Goal: Information Seeking & Learning: Check status

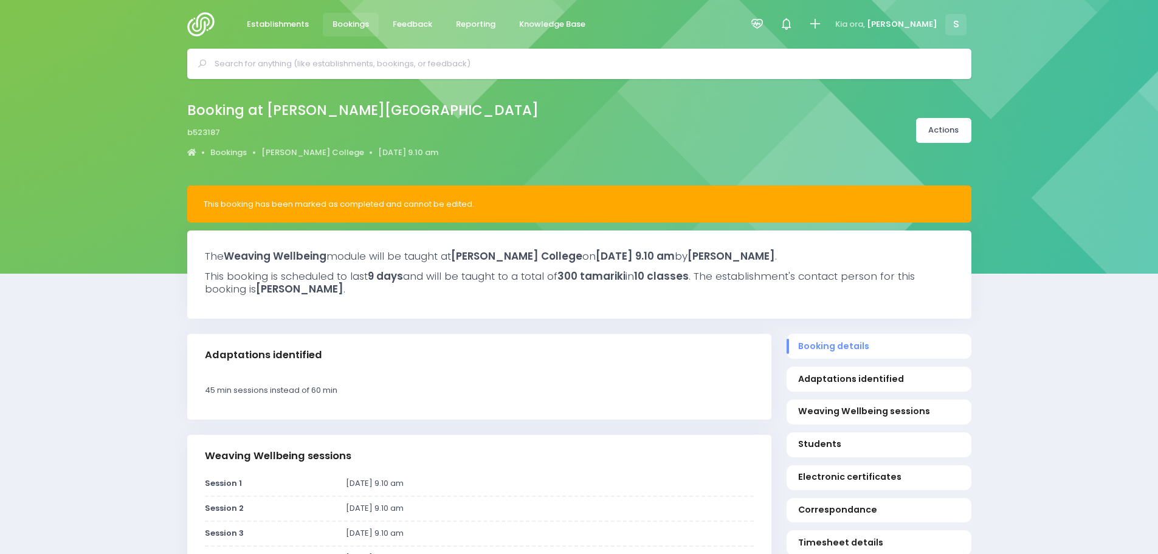
select select "5"
click at [407, 29] on span "Feedback" at bounding box center [412, 24] width 39 height 12
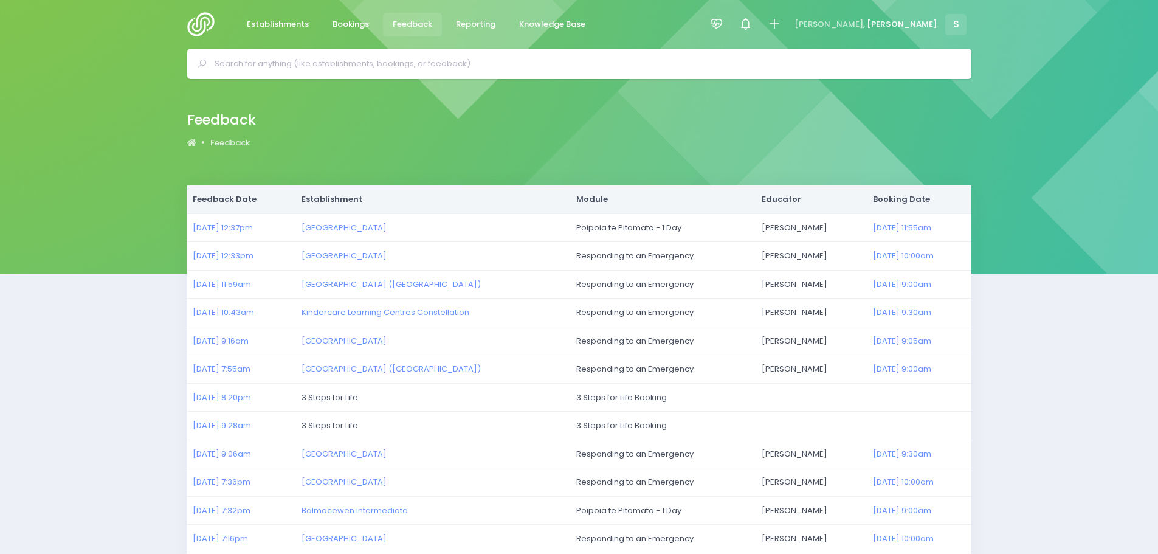
click at [197, 24] on img at bounding box center [204, 24] width 35 height 24
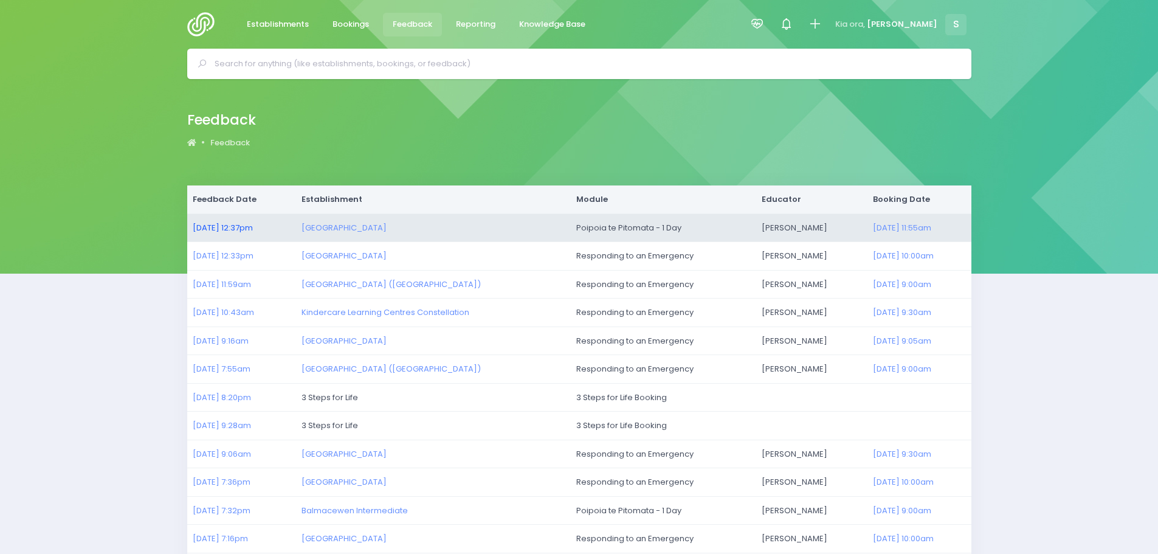
click at [228, 228] on link "[DATE] 12:37pm" at bounding box center [223, 228] width 60 height 12
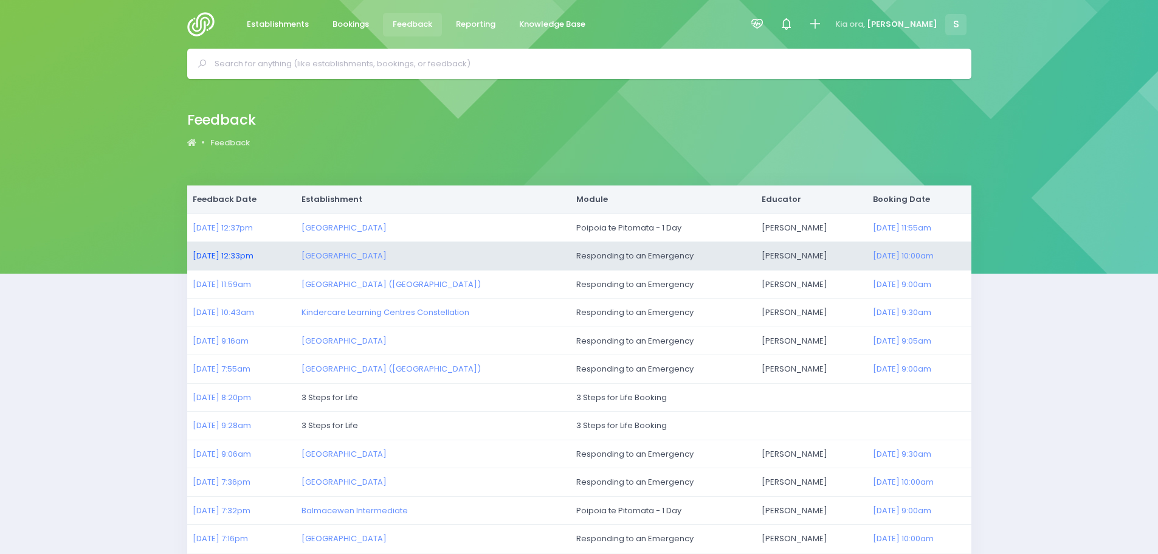
click at [220, 253] on link "[DATE] 12:33pm" at bounding box center [223, 256] width 61 height 12
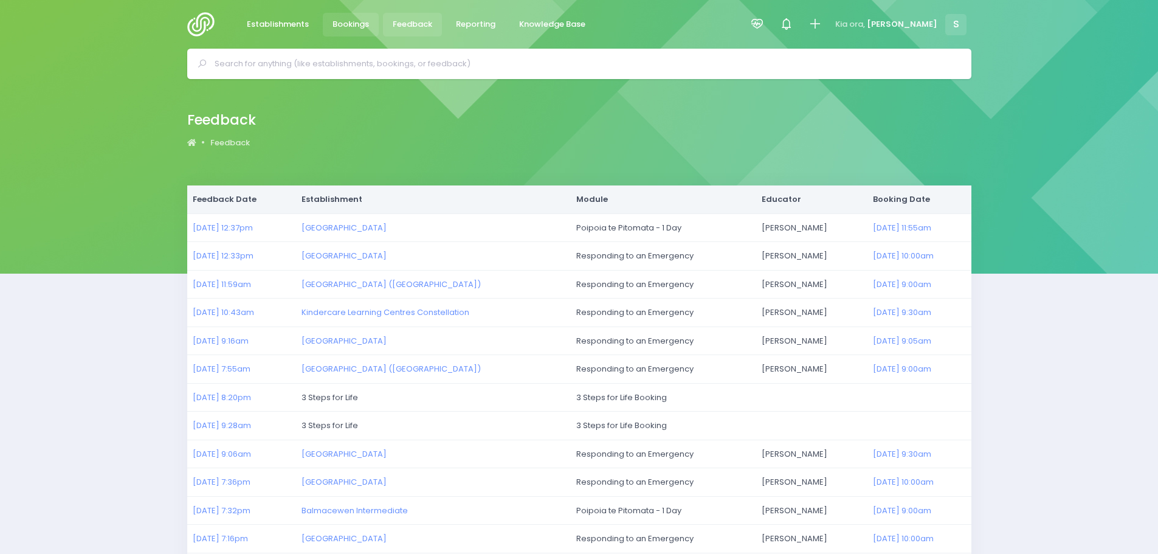
click at [351, 23] on span "Bookings" at bounding box center [350, 24] width 36 height 12
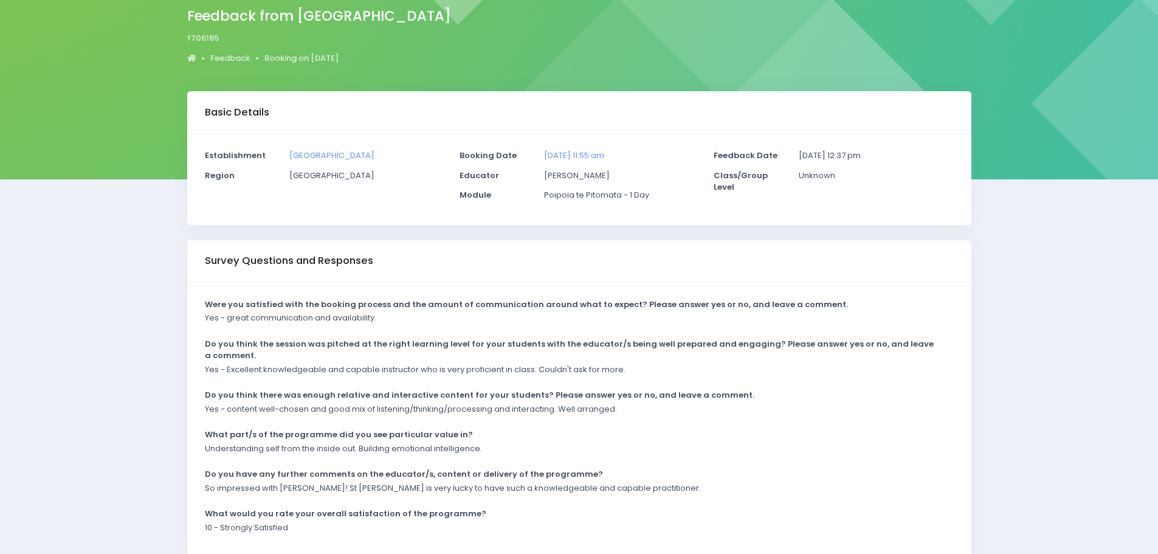
scroll to position [122, 0]
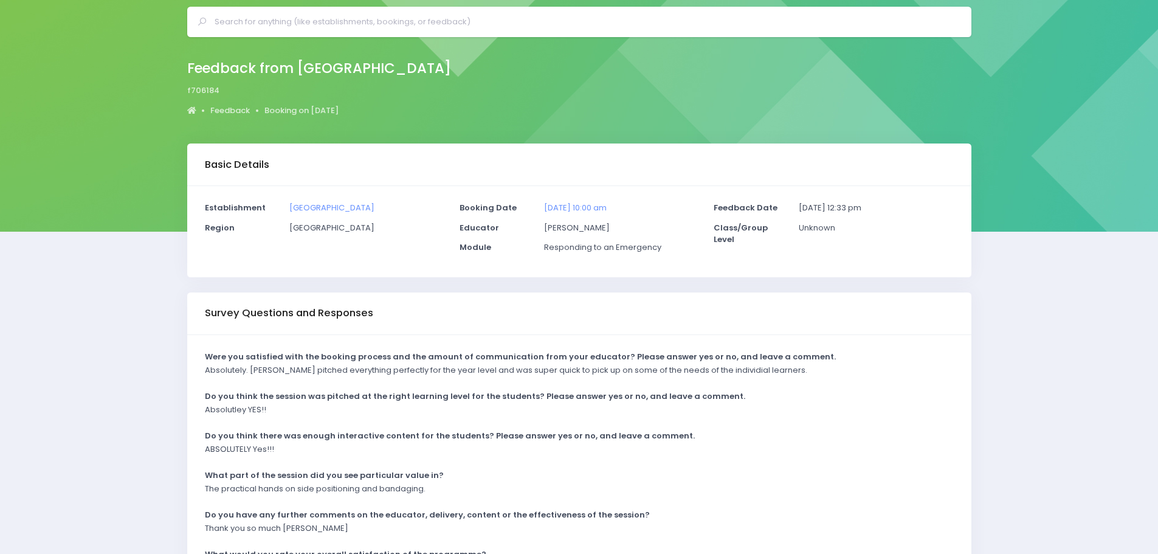
scroll to position [122, 0]
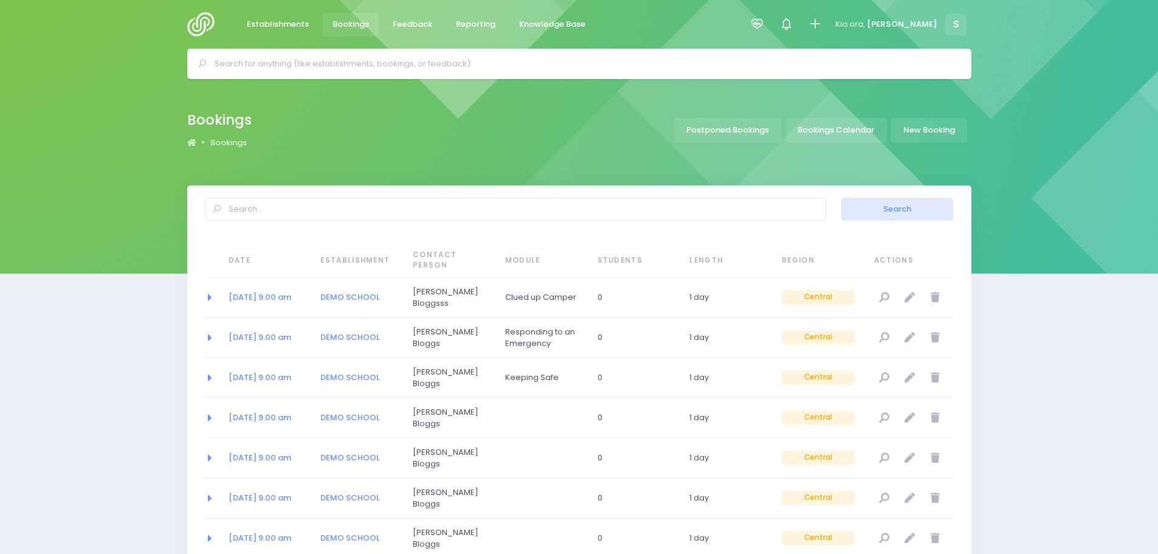
select select "20"
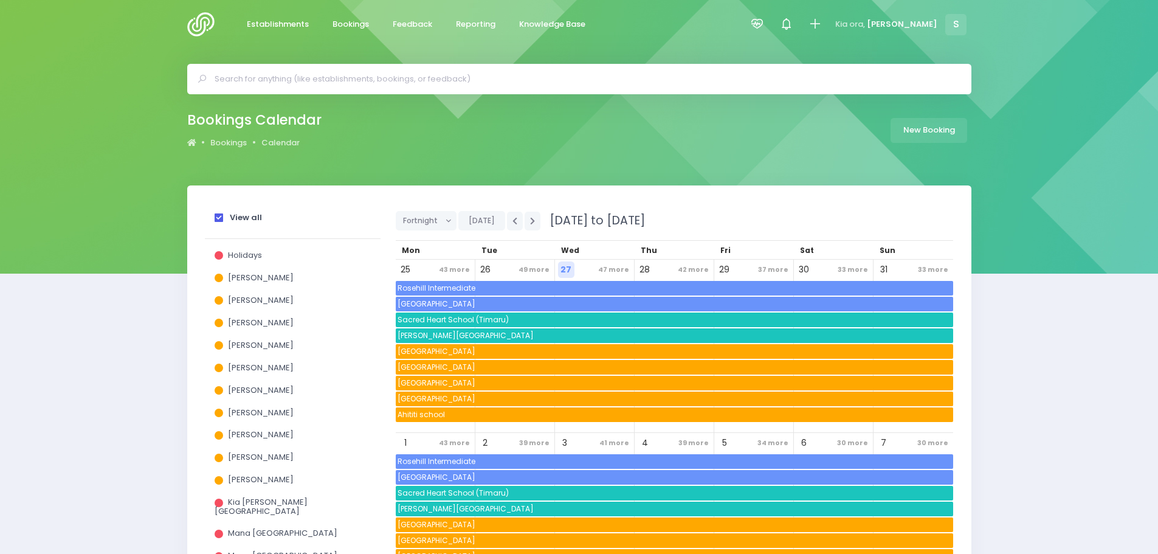
click at [219, 215] on span at bounding box center [219, 217] width 9 height 9
click at [0, 0] on input "View all" at bounding box center [0, 0] width 0 height 0
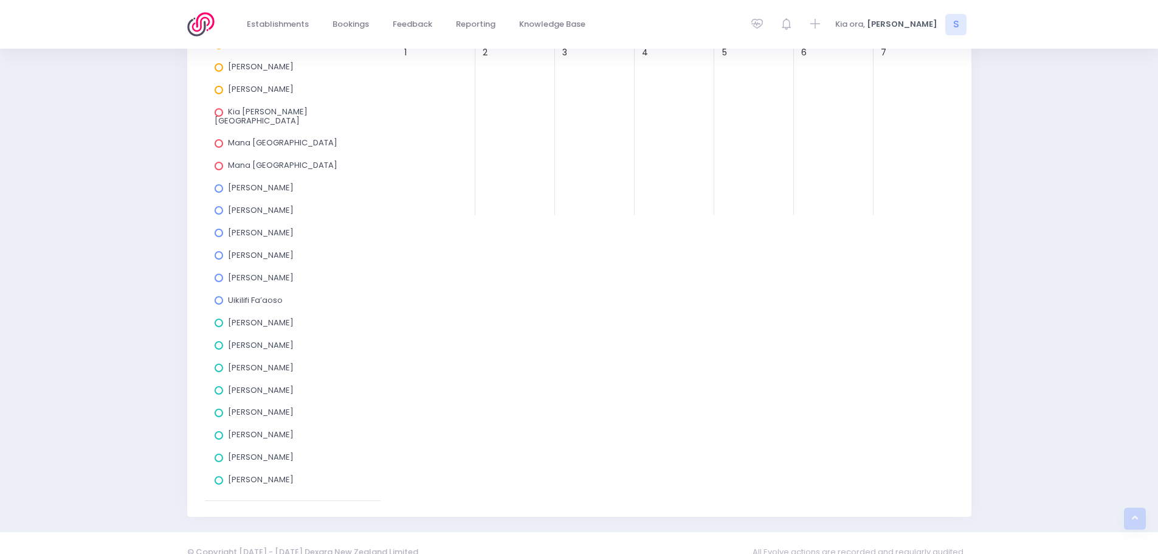
scroll to position [399, 0]
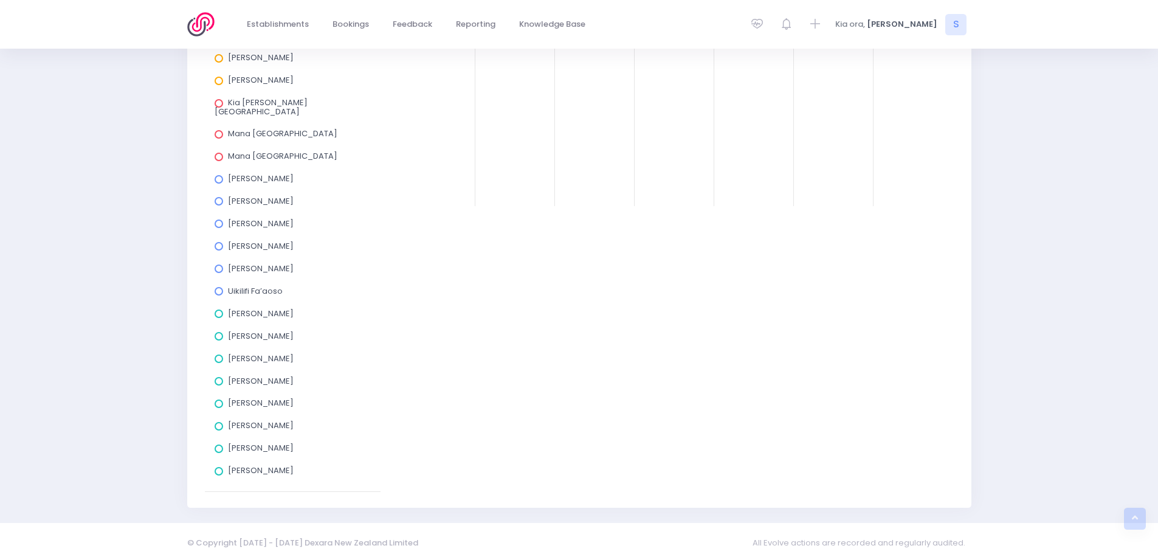
click at [220, 309] on span at bounding box center [219, 313] width 9 height 9
click at [0, 0] on input "Amy Lucas" at bounding box center [0, 0] width 0 height 0
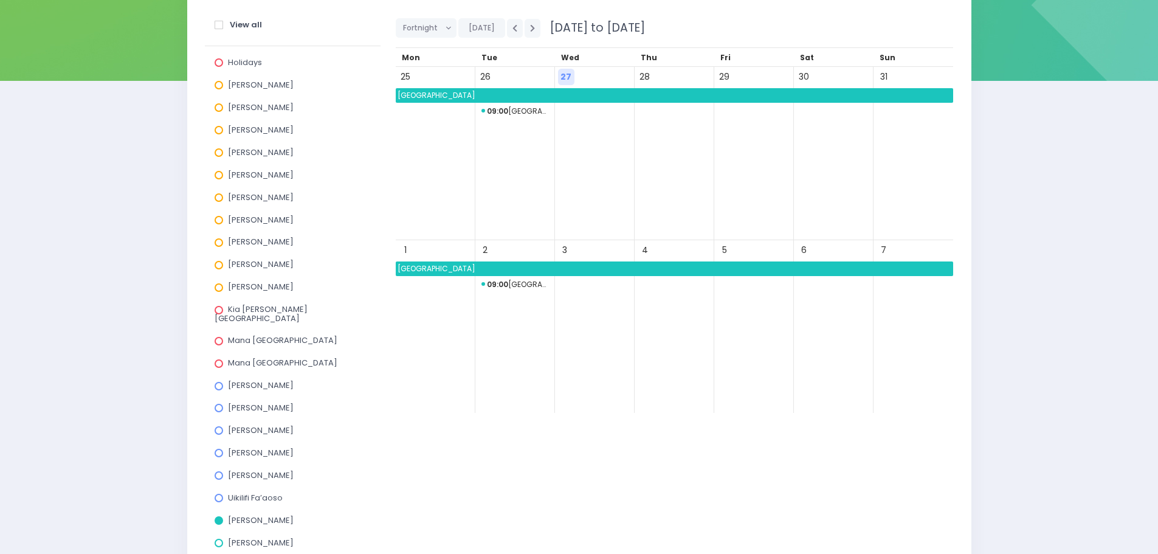
scroll to position [156, 0]
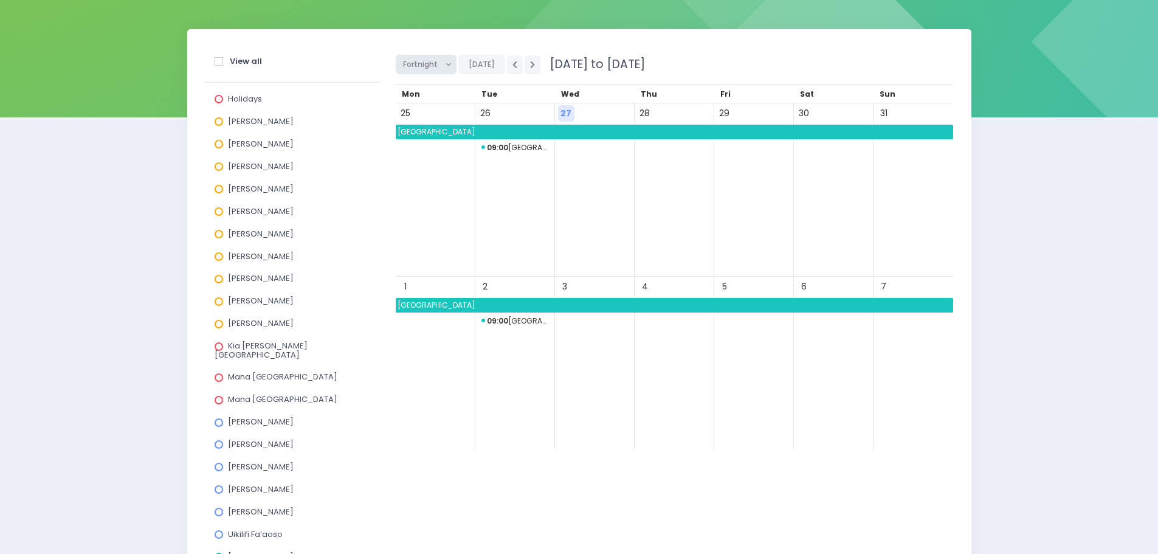
click at [447, 62] on button "Fortnight" at bounding box center [426, 64] width 61 height 19
click at [445, 153] on link "Month" at bounding box center [435, 156] width 79 height 23
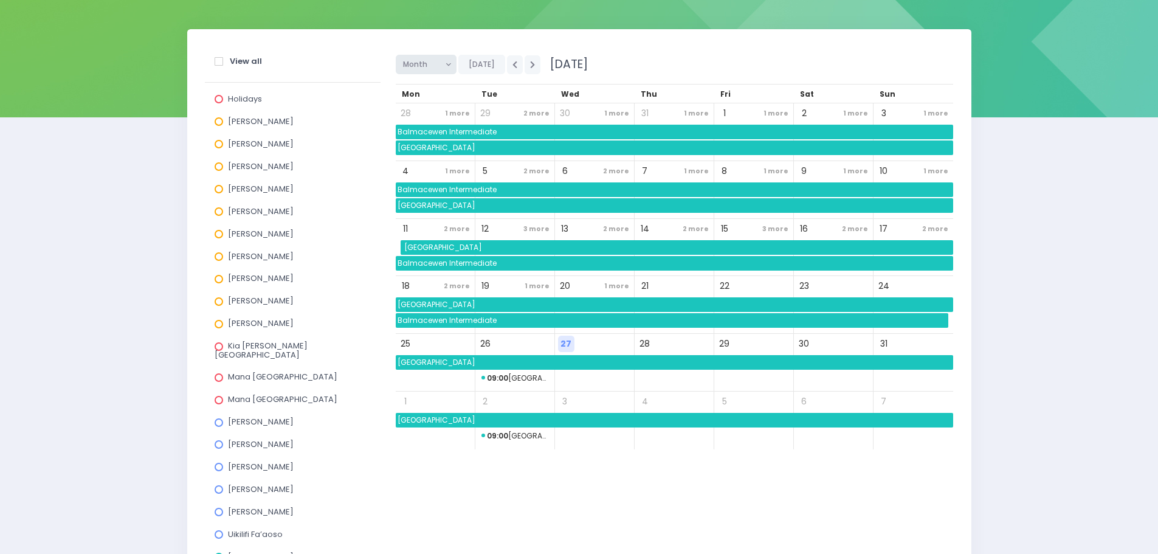
click at [428, 63] on span "Month" at bounding box center [422, 64] width 38 height 18
click at [433, 137] on link "Fortnight" at bounding box center [435, 133] width 79 height 23
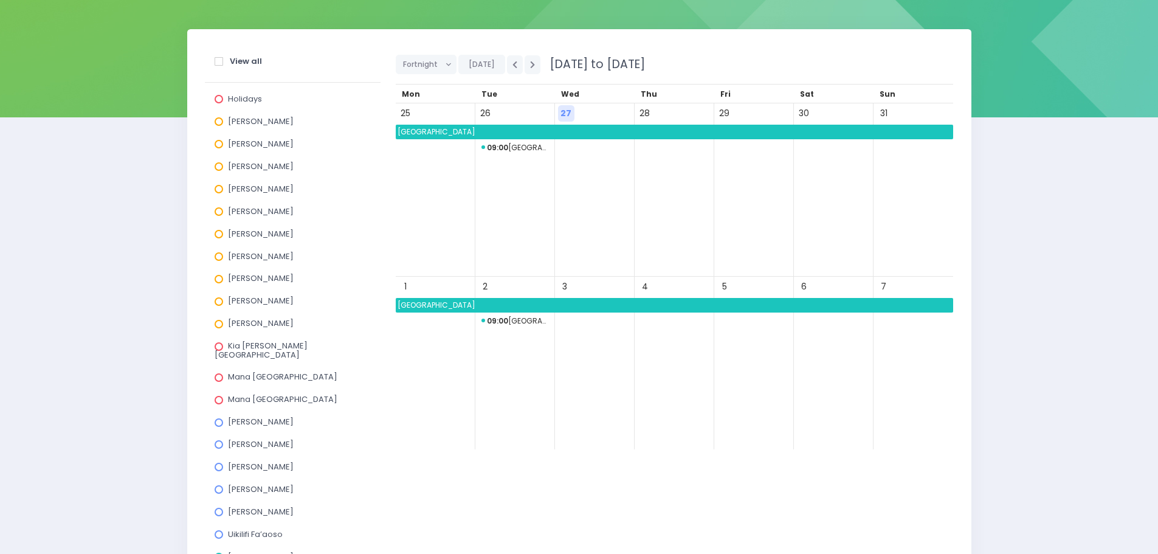
click at [536, 322] on span "09:00 Purakaunui School" at bounding box center [514, 321] width 67 height 15
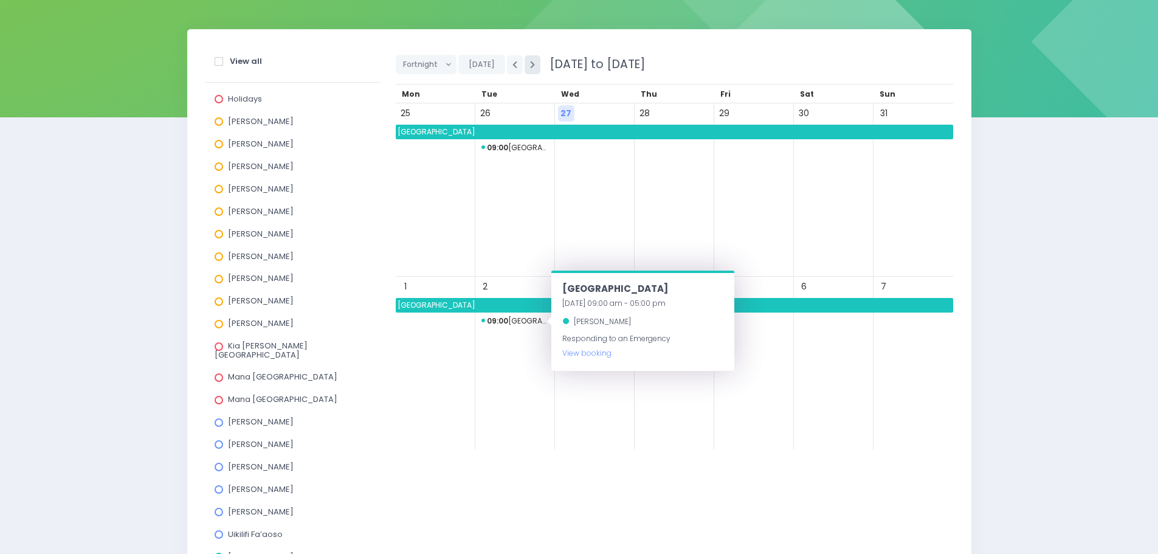
click at [536, 66] on button "button" at bounding box center [532, 64] width 16 height 19
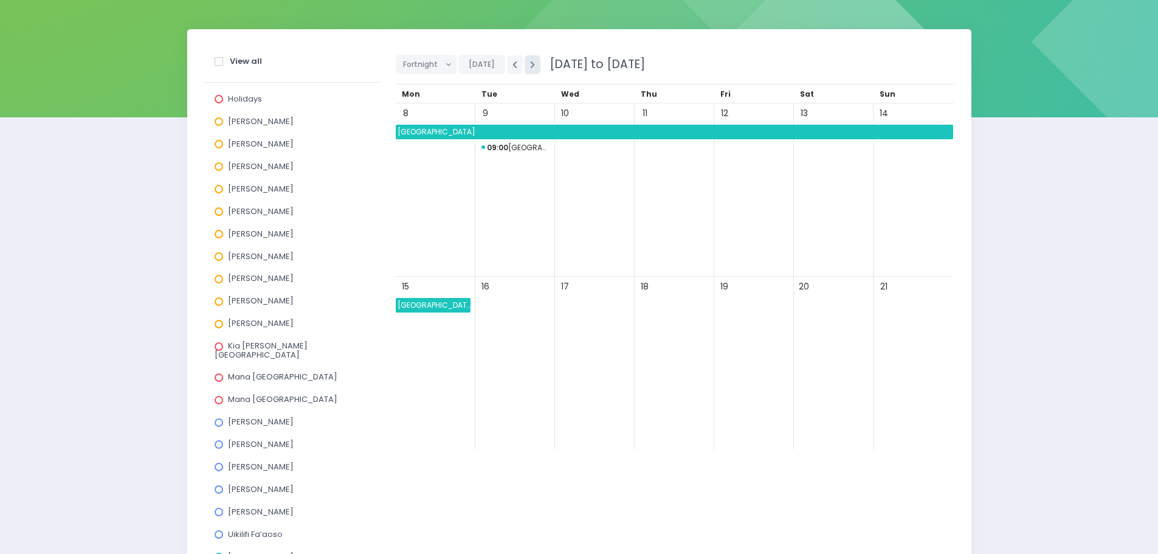
click at [530, 64] on icon "button" at bounding box center [532, 65] width 5 height 8
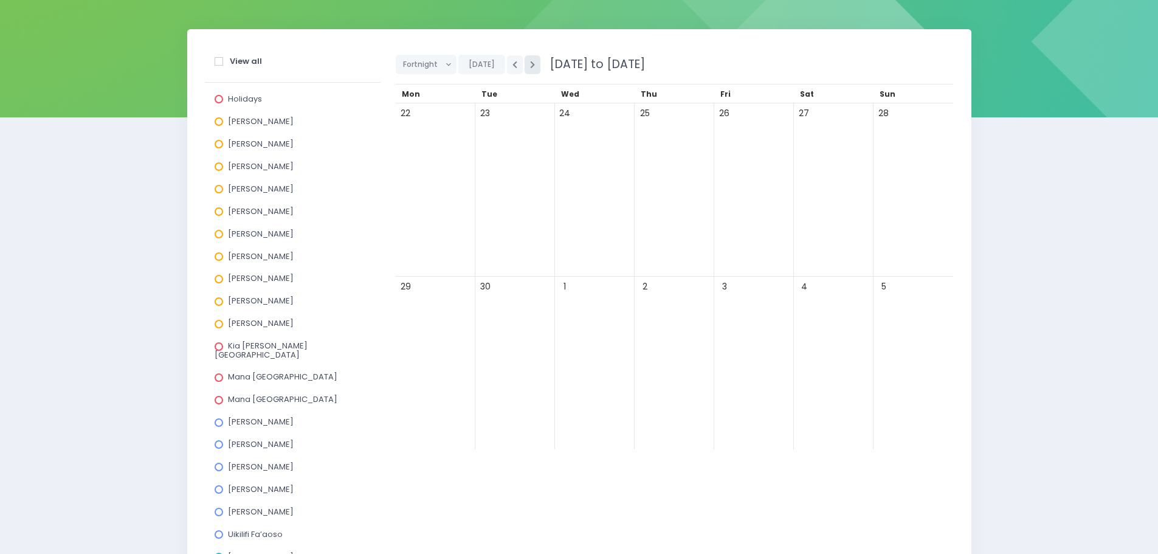
click at [530, 64] on icon "button" at bounding box center [532, 65] width 5 height 8
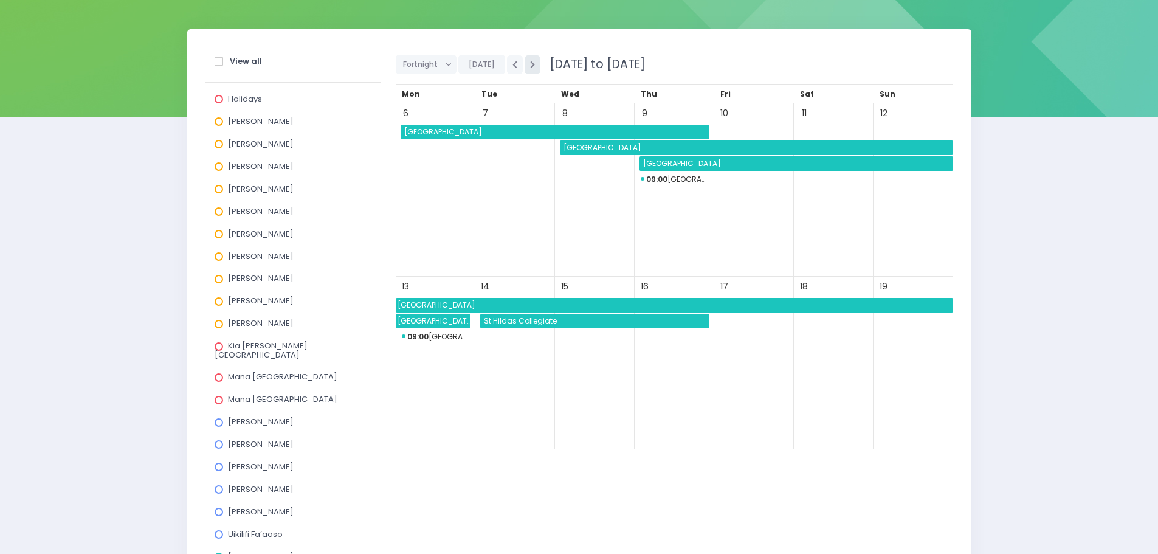
click at [532, 63] on icon "button" at bounding box center [532, 65] width 5 height 8
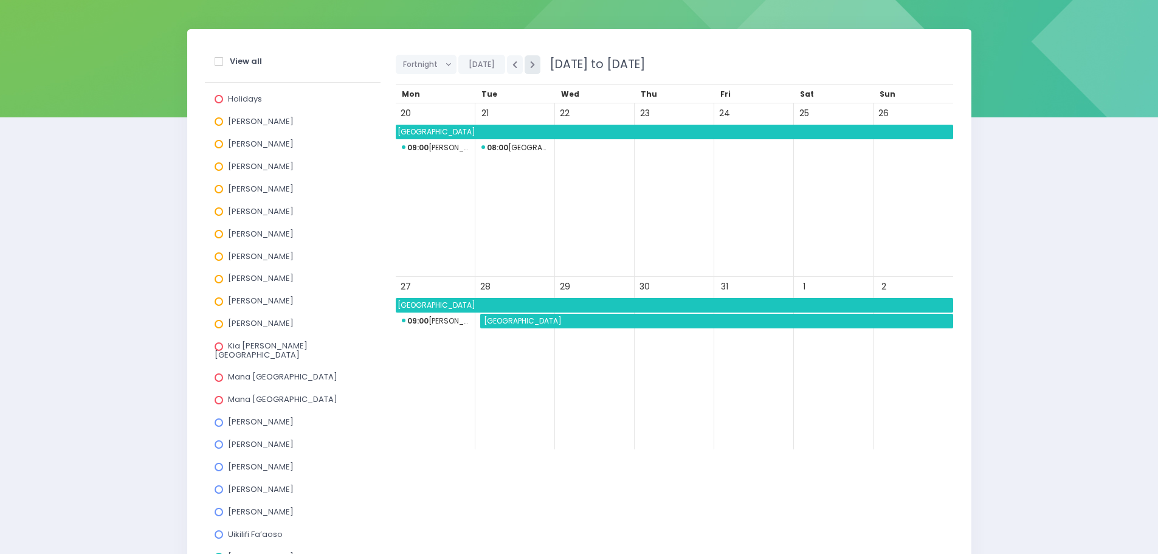
click at [532, 66] on icon "button" at bounding box center [532, 65] width 5 height 8
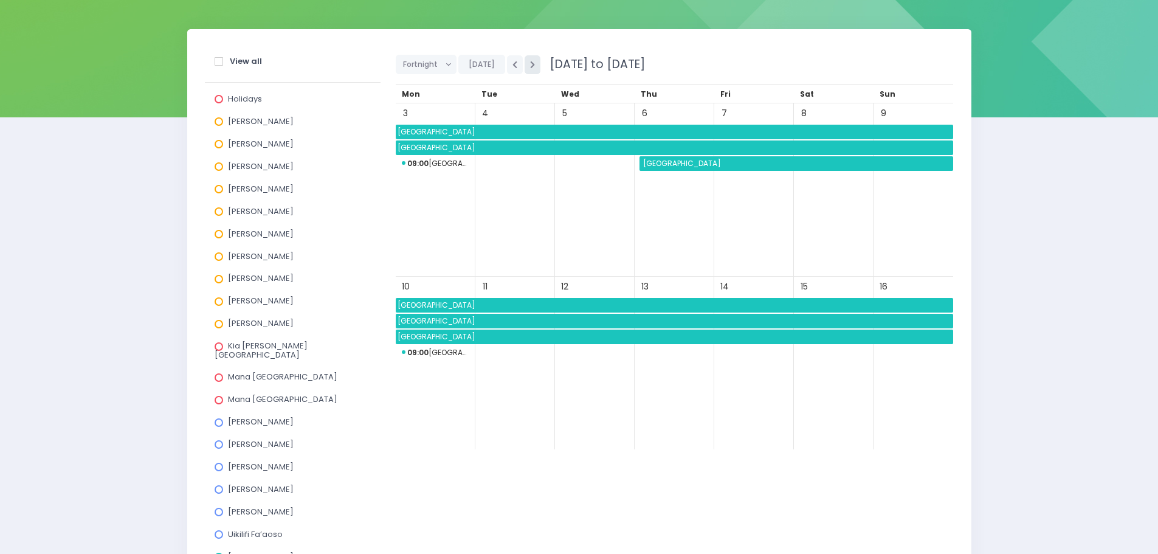
scroll to position [0, 0]
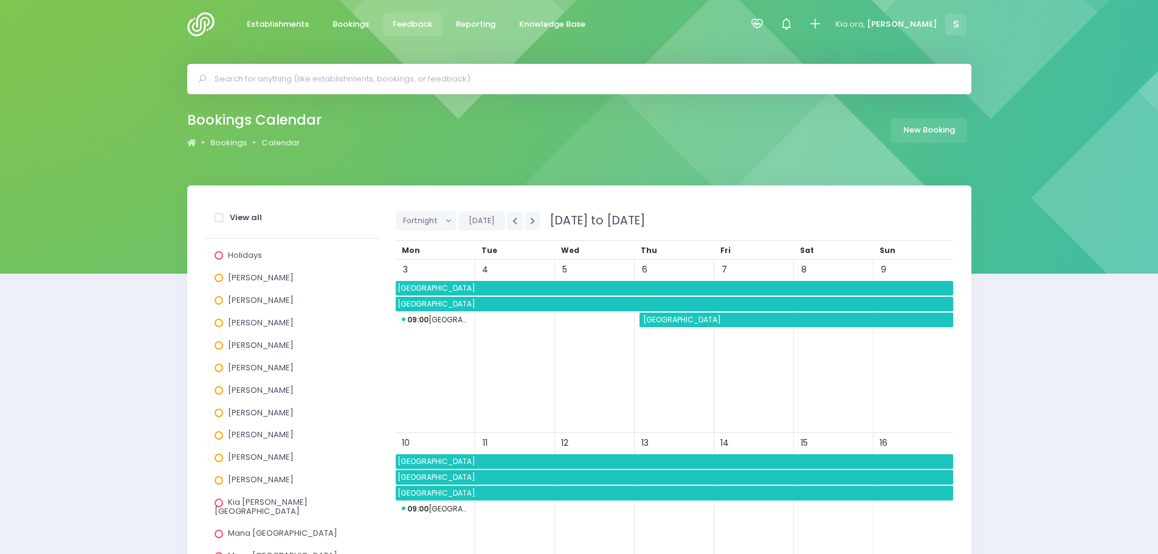
click at [405, 22] on span "Feedback" at bounding box center [412, 24] width 39 height 12
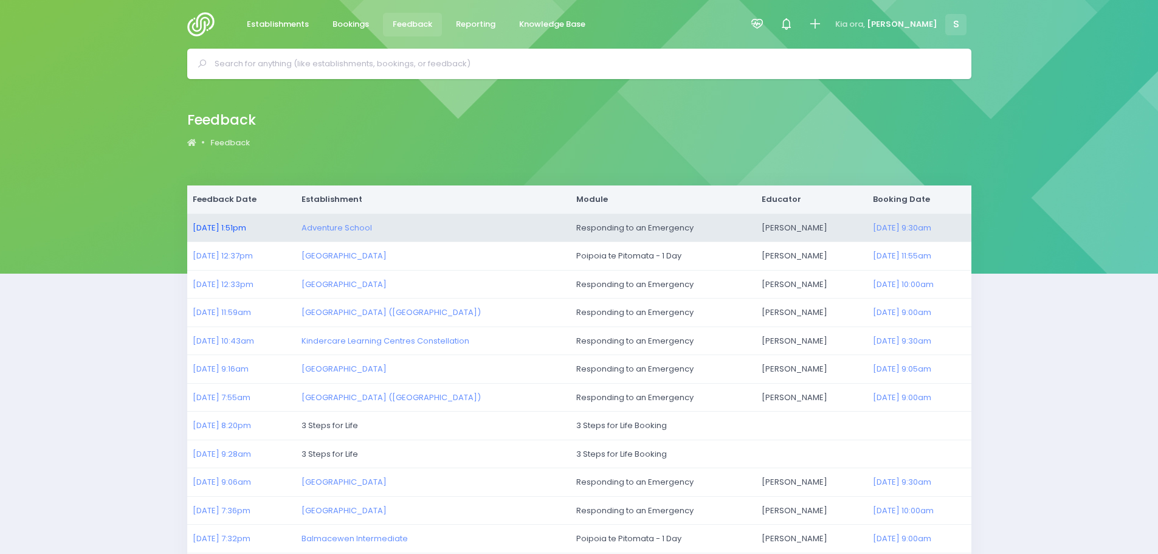
click at [229, 225] on link "27/08/2025 1:51pm" at bounding box center [219, 228] width 53 height 12
